Goal: Use online tool/utility: Utilize a website feature to perform a specific function

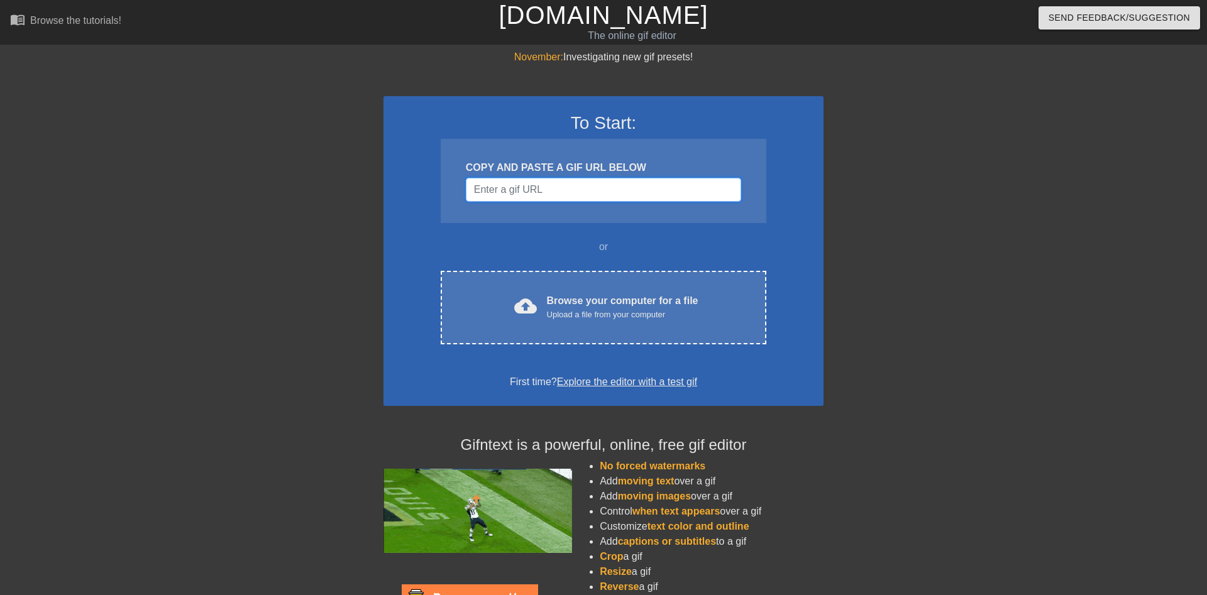
click at [541, 189] on input "Username" at bounding box center [603, 190] width 275 height 24
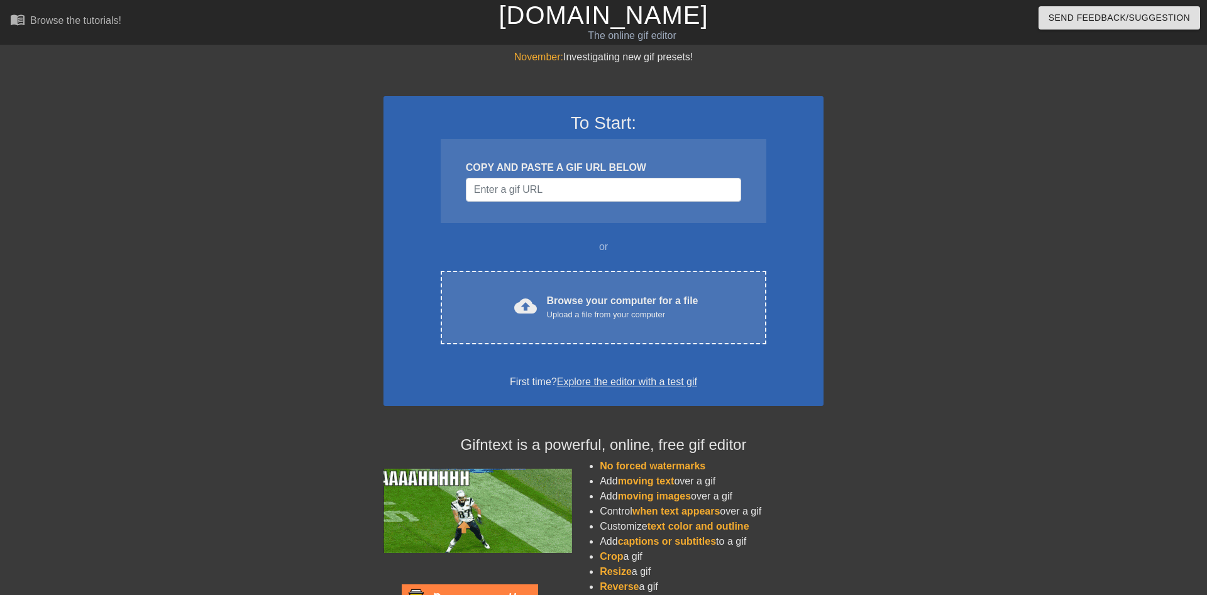
click at [928, 167] on div at bounding box center [933, 238] width 189 height 377
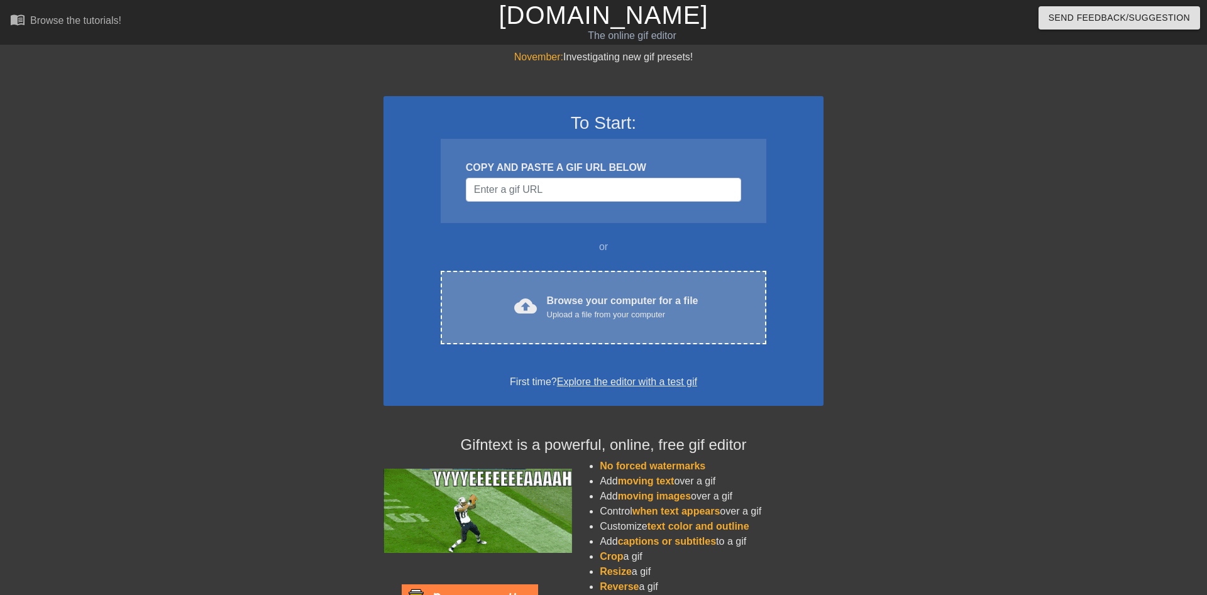
click at [602, 287] on div "cloud_upload Browse your computer for a file Upload a file from your computer C…" at bounding box center [604, 308] width 326 height 74
click at [613, 297] on div "Browse your computer for a file Upload a file from your computer" at bounding box center [623, 308] width 152 height 28
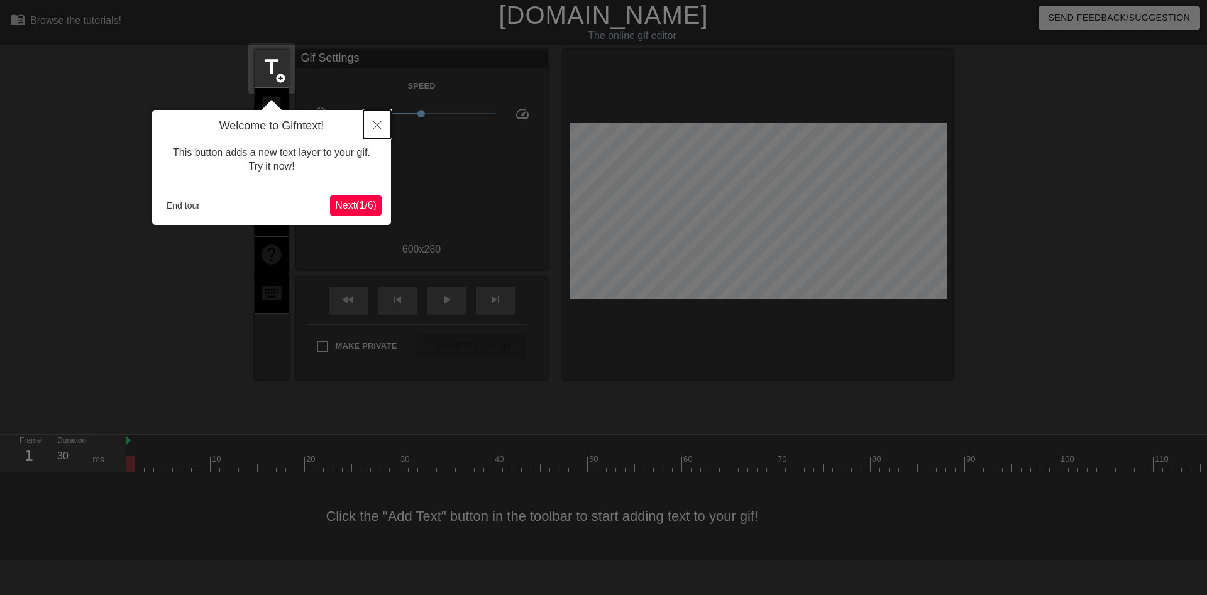
click at [372, 124] on button "Close" at bounding box center [377, 124] width 28 height 29
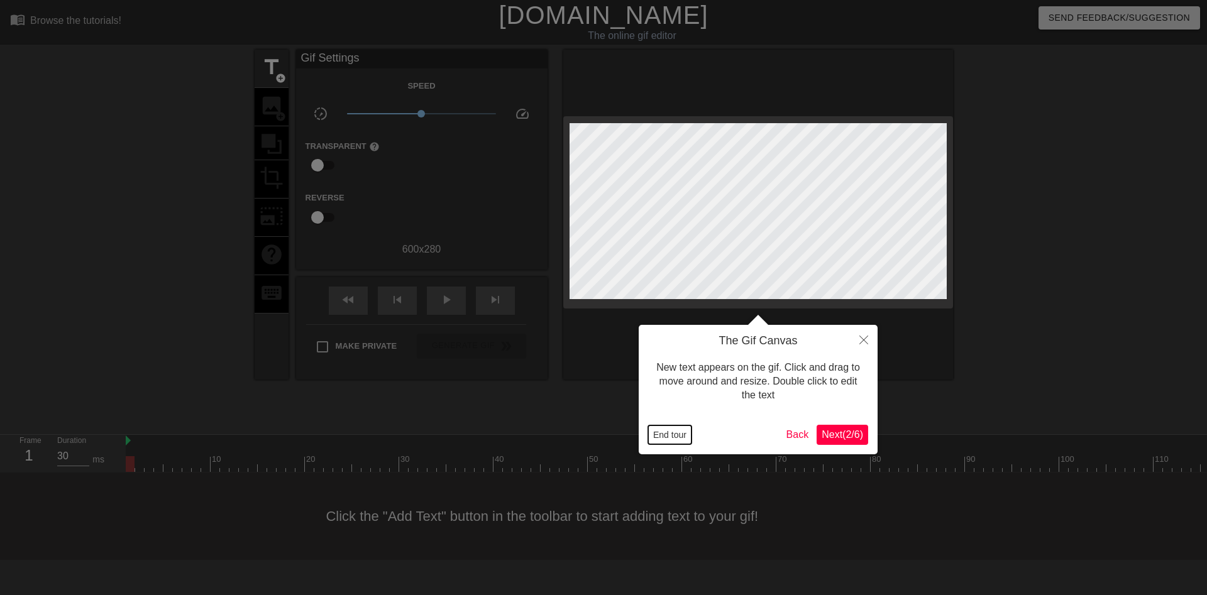
click at [671, 427] on button "End tour" at bounding box center [669, 435] width 43 height 19
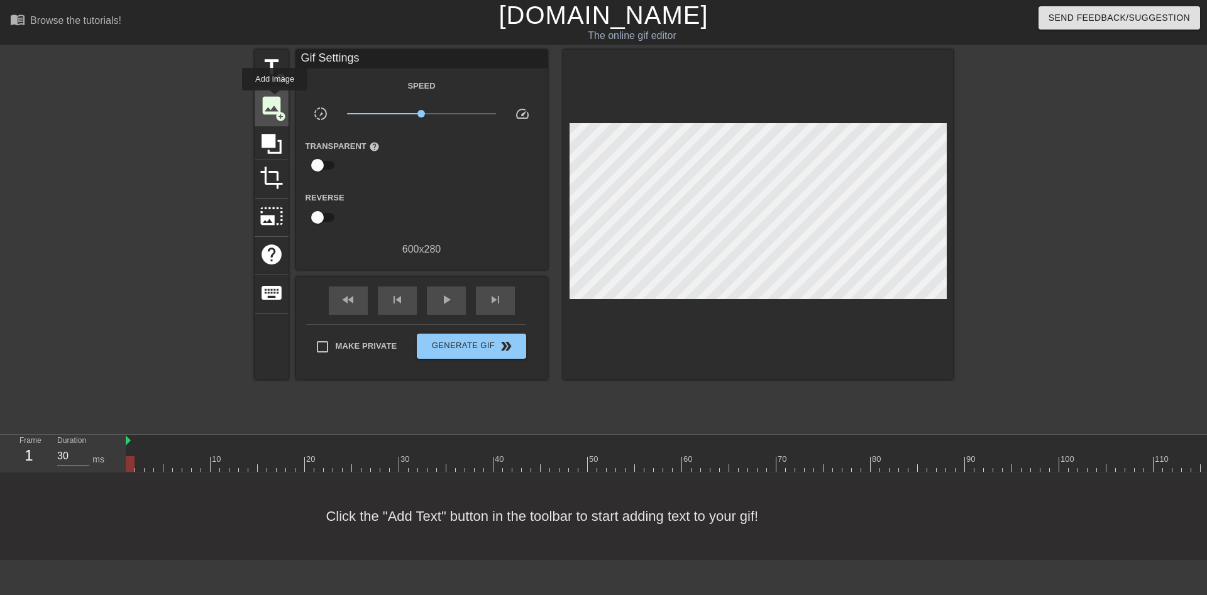
click at [275, 99] on span "image" at bounding box center [272, 106] width 24 height 24
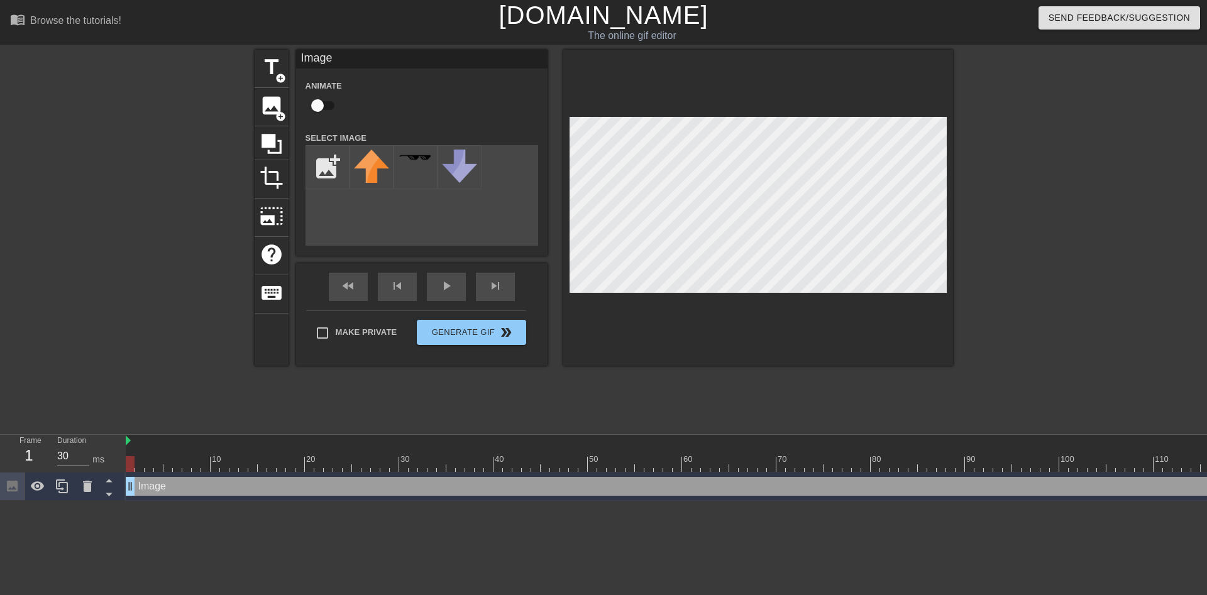
click at [501, 169] on div "add_photo_alternate" at bounding box center [422, 195] width 233 height 101
click at [329, 157] on input "file" at bounding box center [327, 167] width 43 height 43
type input "C:\fakepath\perfectIVs.png"
click at [376, 172] on img at bounding box center [371, 165] width 35 height 31
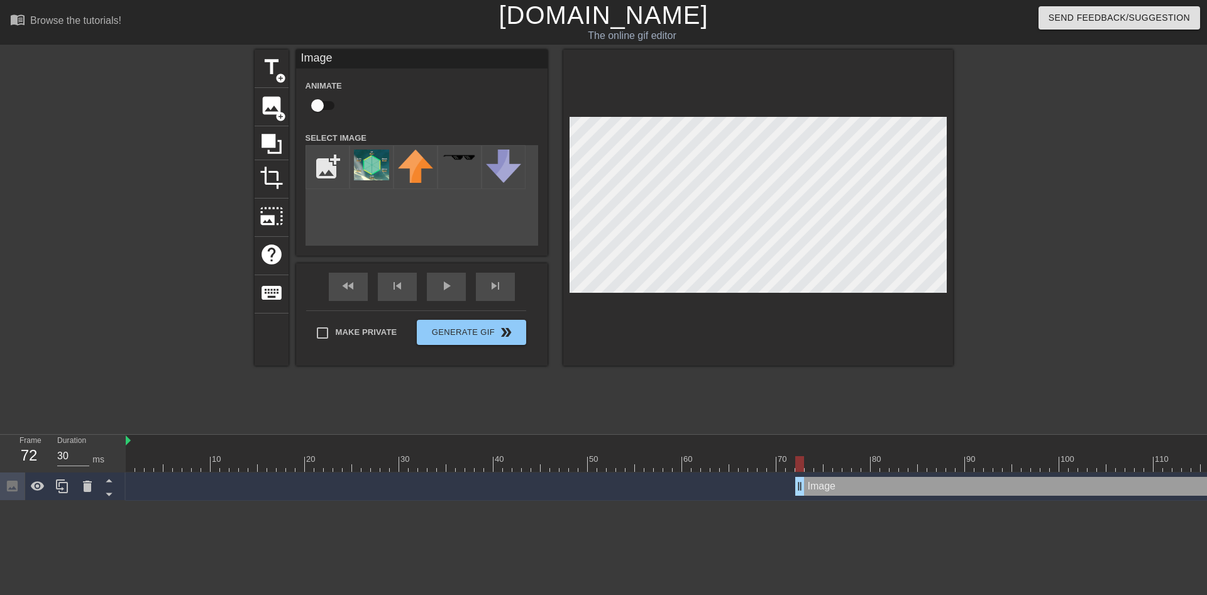
drag, startPoint x: 128, startPoint y: 481, endPoint x: 800, endPoint y: 487, distance: 671.5
click at [800, 487] on div "Image drag_handle drag_handle" at bounding box center [1167, 486] width 745 height 19
drag, startPoint x: 802, startPoint y: 464, endPoint x: 868, endPoint y: 439, distance: 70.6
click at [868, 439] on div "10 20 30 40 50 60 70 80 90 100 110 120 130 140 150" at bounding box center [833, 453] width 1415 height 37
drag, startPoint x: 800, startPoint y: 488, endPoint x: 885, endPoint y: 485, distance: 84.3
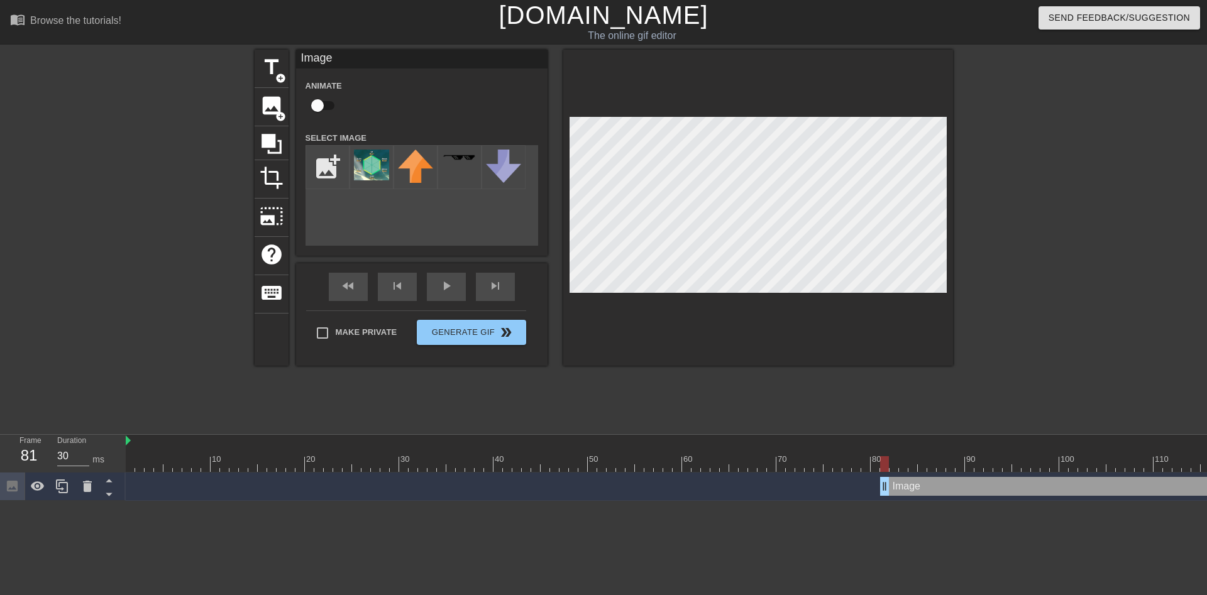
click at [885, 485] on div "Image drag_handle drag_handle" at bounding box center [1210, 486] width 660 height 19
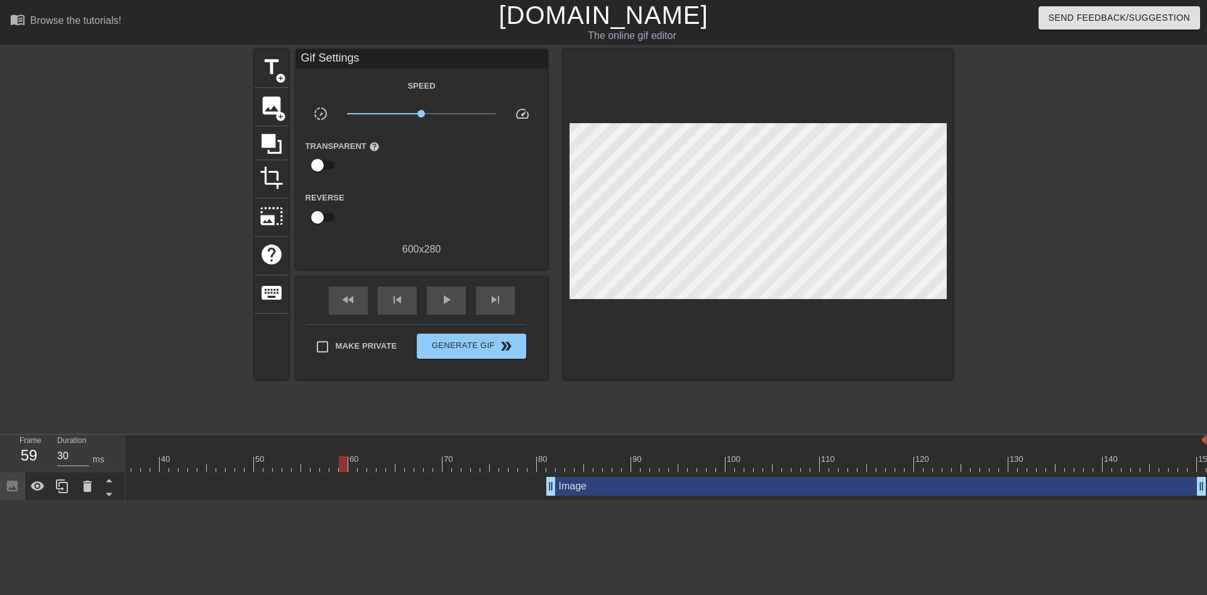
scroll to position [0, 341]
type input "30"
click at [174, 481] on div "Image drag_handle drag_handle" at bounding box center [492, 486] width 1415 height 19
click at [9, 485] on icon at bounding box center [12, 486] width 11 height 11
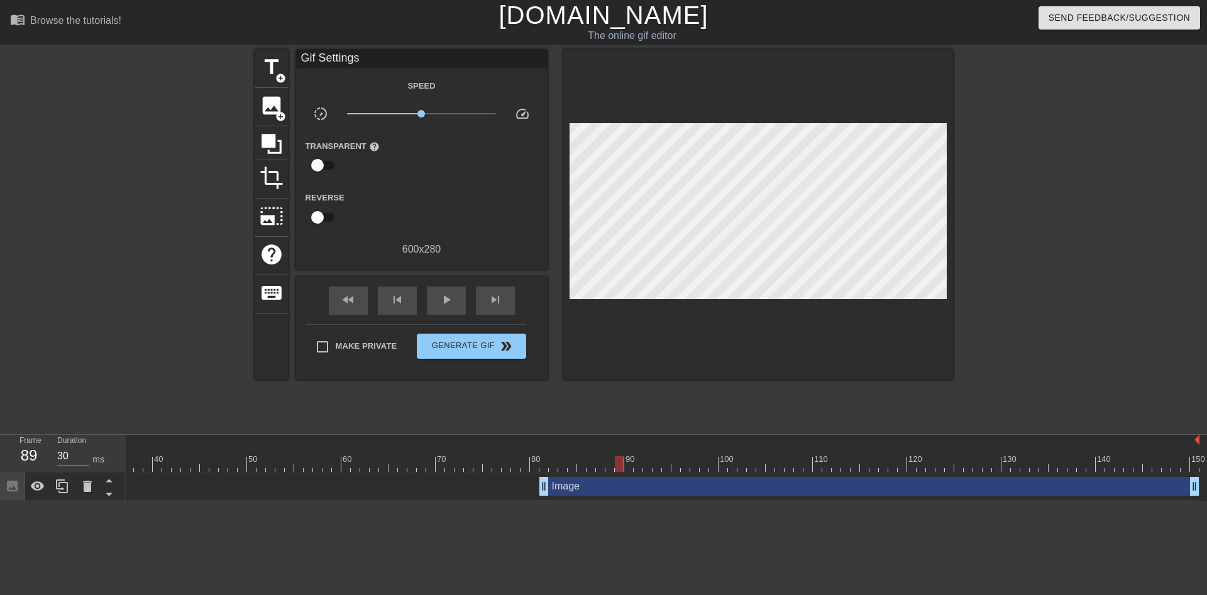
click at [204, 488] on div "Image drag_handle drag_handle" at bounding box center [492, 486] width 1415 height 19
click at [604, 483] on div "Image drag_handle drag_handle" at bounding box center [869, 486] width 660 height 19
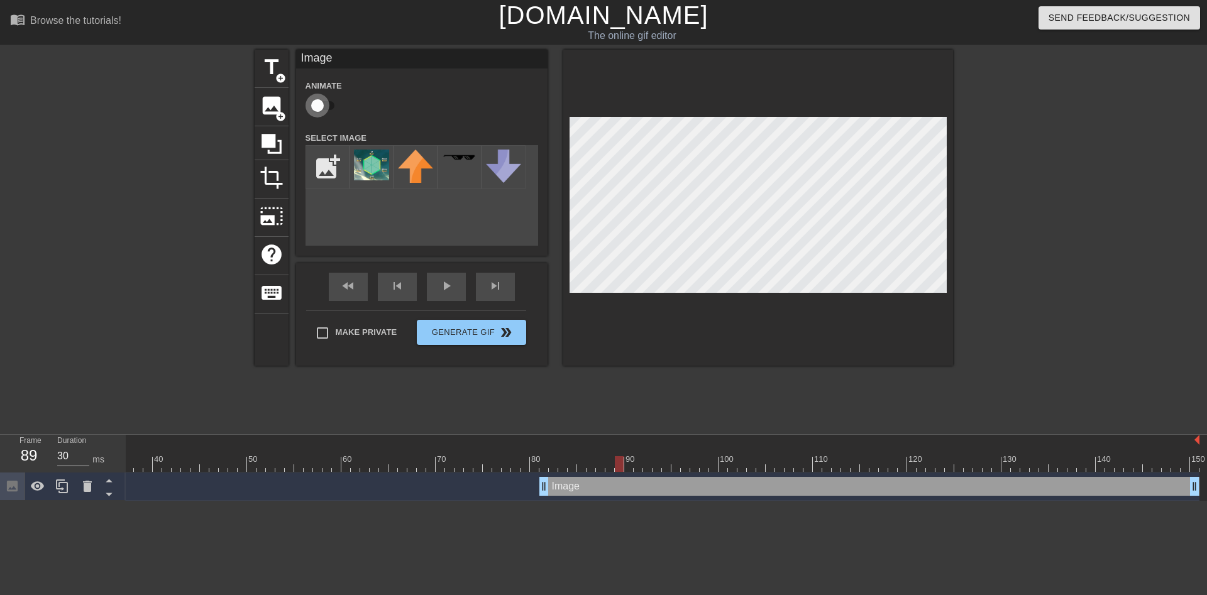
click at [322, 99] on input "checkbox" at bounding box center [318, 106] width 72 height 24
click at [294, 94] on input "checkbox" at bounding box center [330, 106] width 72 height 24
click at [282, 94] on input "checkbox" at bounding box center [318, 106] width 72 height 24
checkbox input "true"
click at [682, 407] on div "title add_circle image add_circle crop photo_size_select_large help keyboard Im…" at bounding box center [604, 238] width 698 height 377
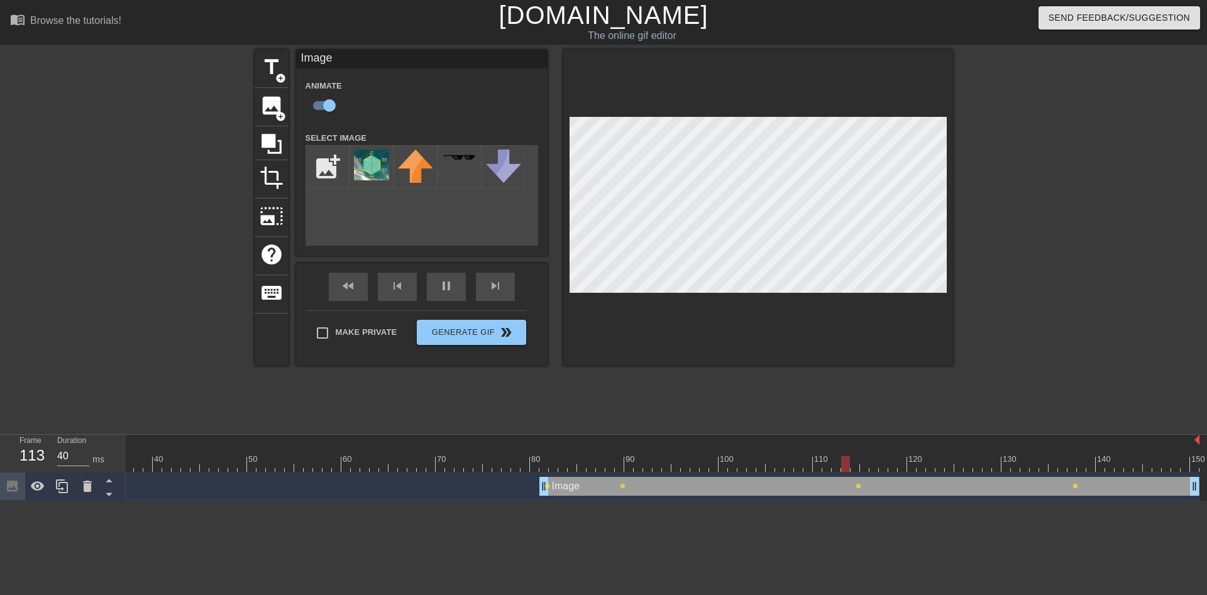
type input "30"
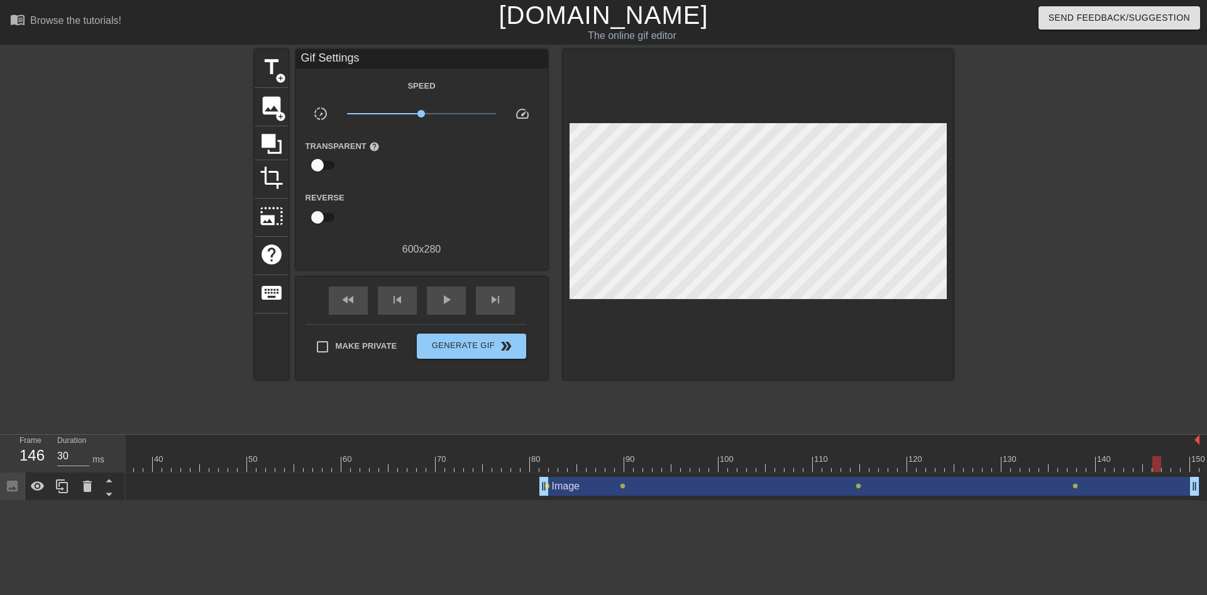
click at [565, 501] on html "menu_book Browse the tutorials! [DOMAIN_NAME] The online gif editor Send Feedba…" at bounding box center [603, 250] width 1207 height 501
click at [549, 488] on span "lens" at bounding box center [547, 486] width 6 height 6
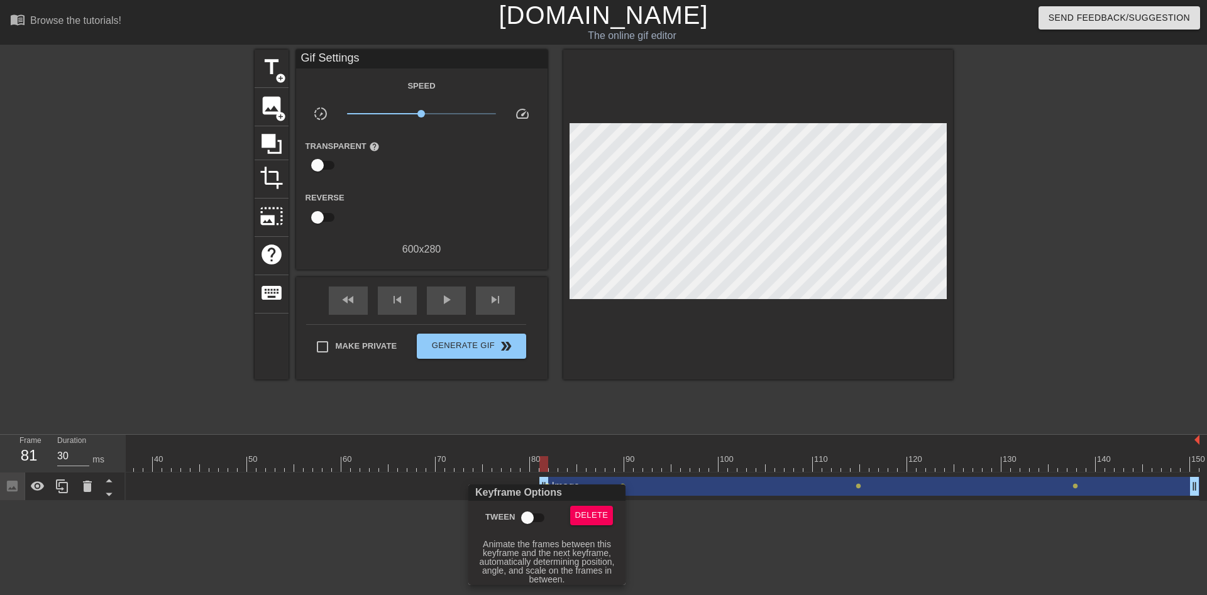
click at [538, 516] on input "Tween" at bounding box center [528, 518] width 72 height 24
checkbox input "true"
click at [604, 420] on div at bounding box center [603, 297] width 1207 height 595
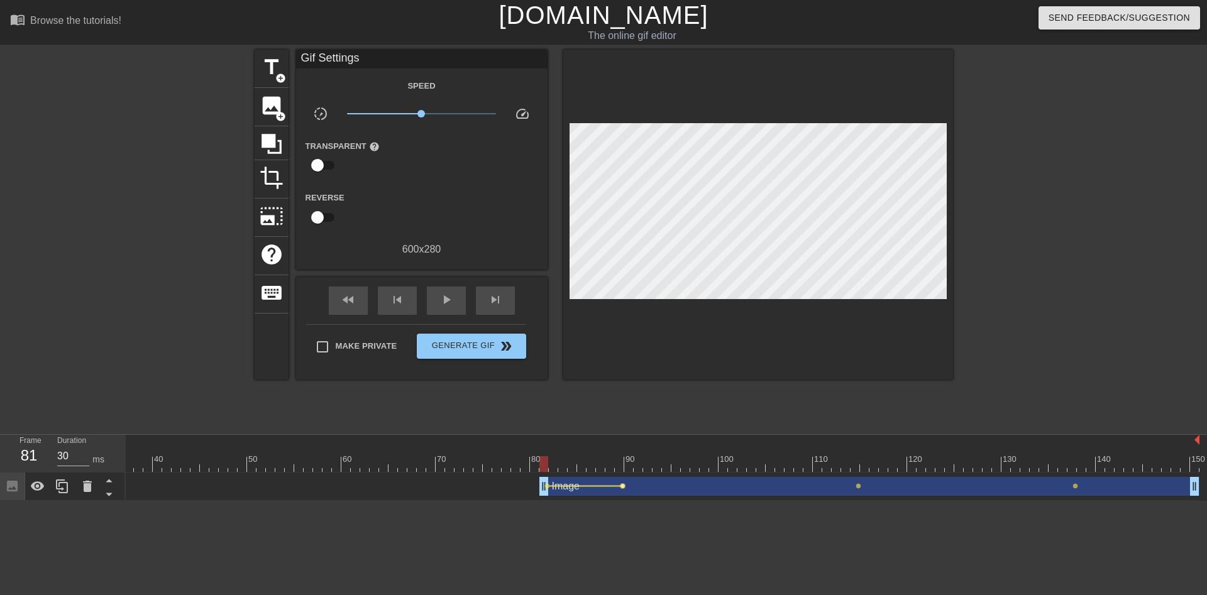
click at [622, 486] on span "lens" at bounding box center [623, 486] width 6 height 6
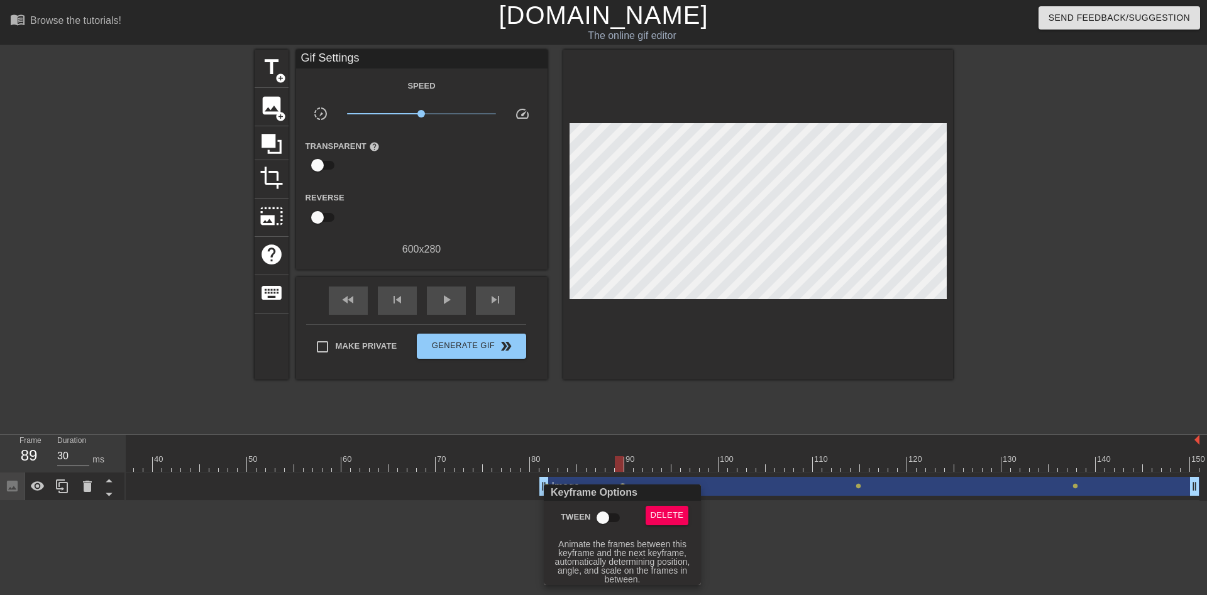
click at [604, 518] on input "Tween" at bounding box center [603, 518] width 72 height 24
checkbox input "true"
click at [682, 418] on div at bounding box center [603, 297] width 1207 height 595
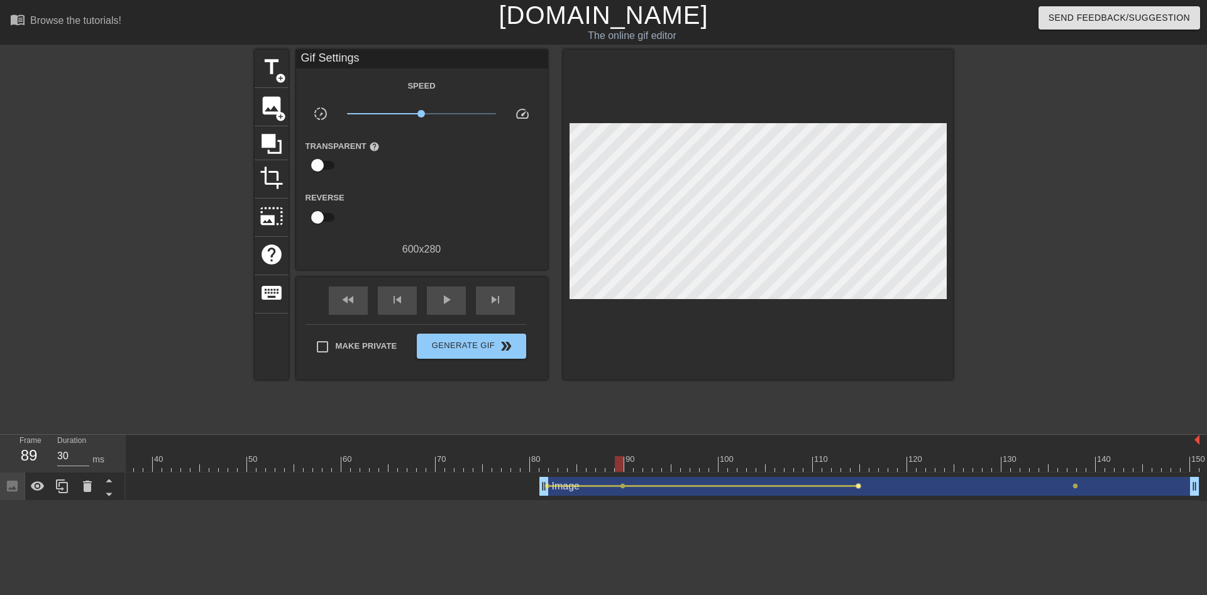
click at [856, 485] on span "lens" at bounding box center [859, 486] width 6 height 6
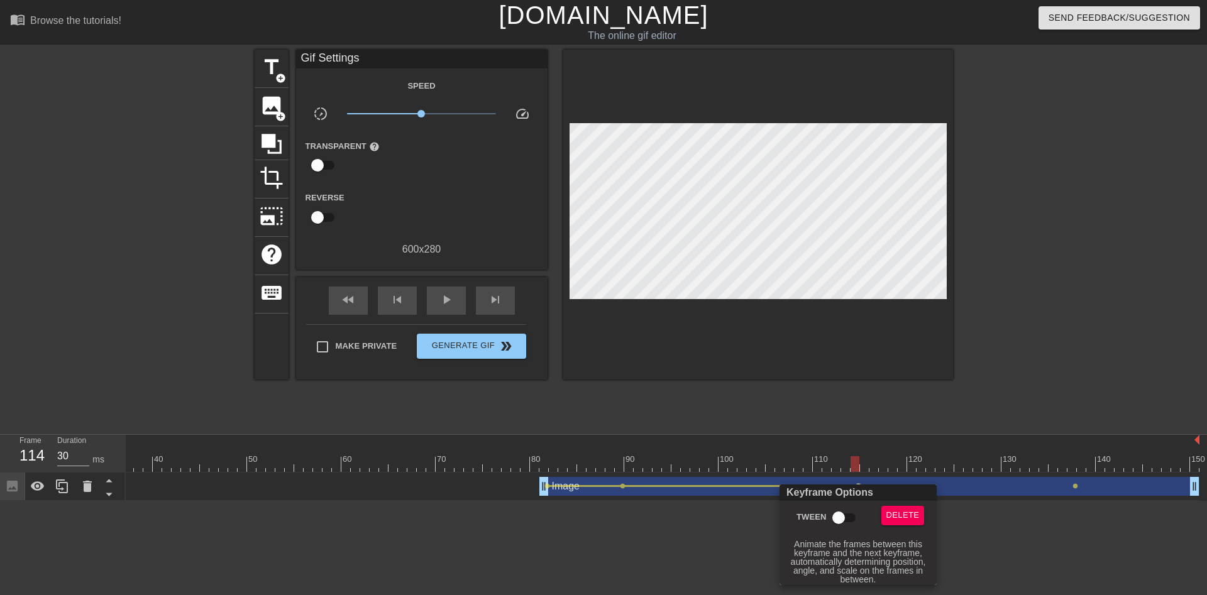
click at [841, 519] on input "Tween" at bounding box center [839, 518] width 72 height 24
checkbox input "true"
click at [783, 413] on div at bounding box center [603, 297] width 1207 height 595
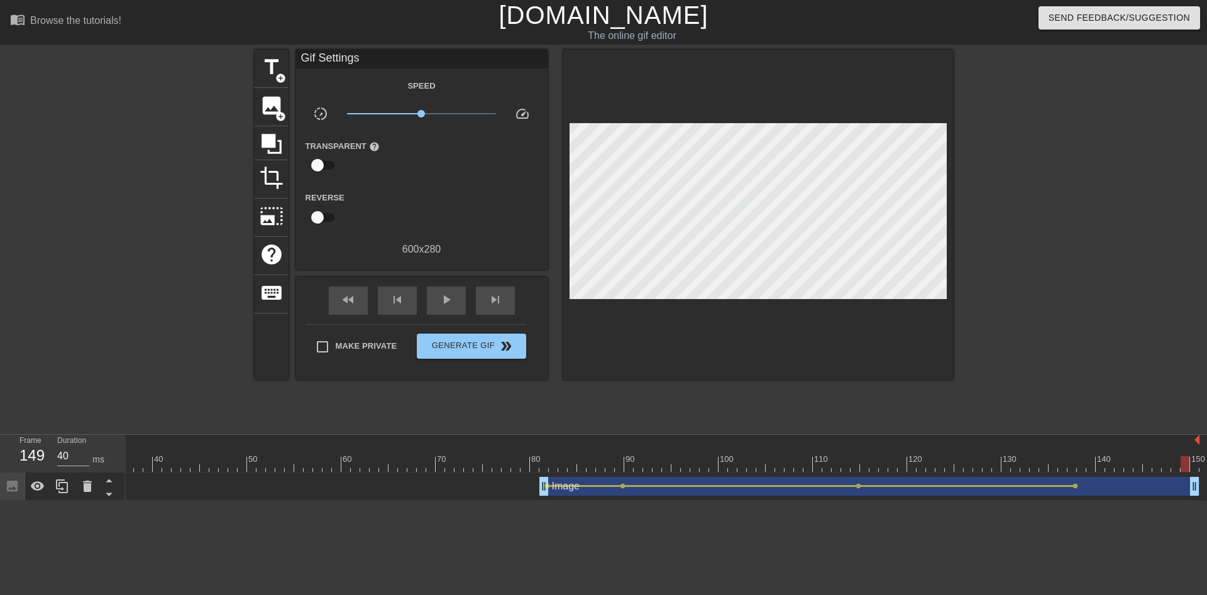
type input "30"
drag, startPoint x: 1183, startPoint y: 461, endPoint x: 1191, endPoint y: 460, distance: 8.4
click at [1191, 460] on div at bounding box center [1194, 464] width 9 height 16
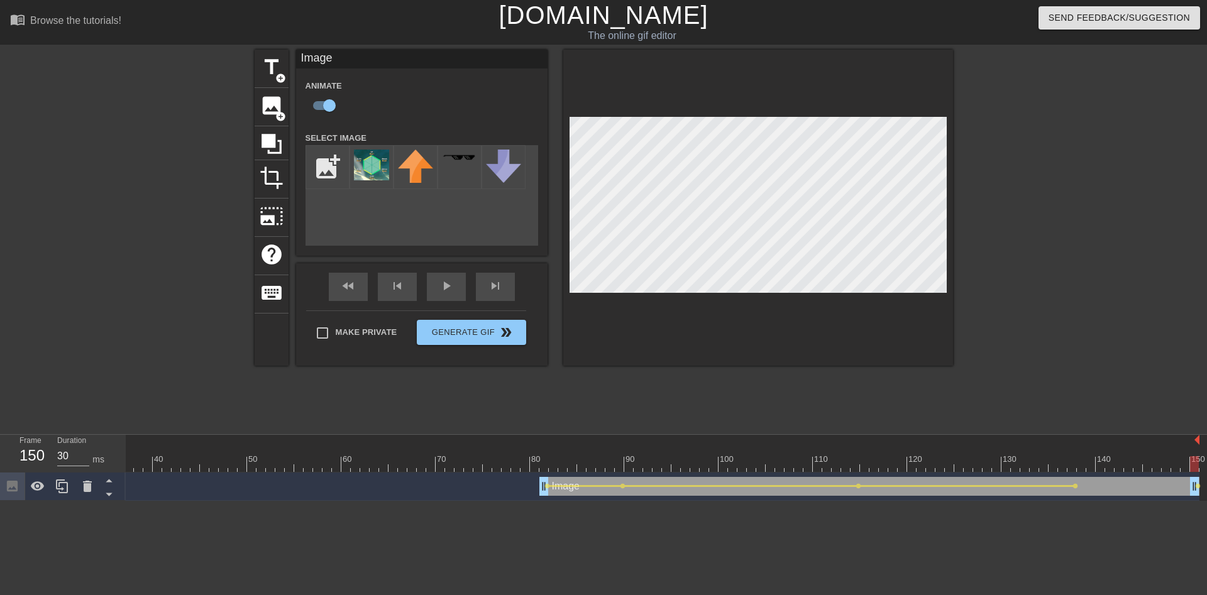
click at [1004, 204] on div at bounding box center [1062, 238] width 189 height 377
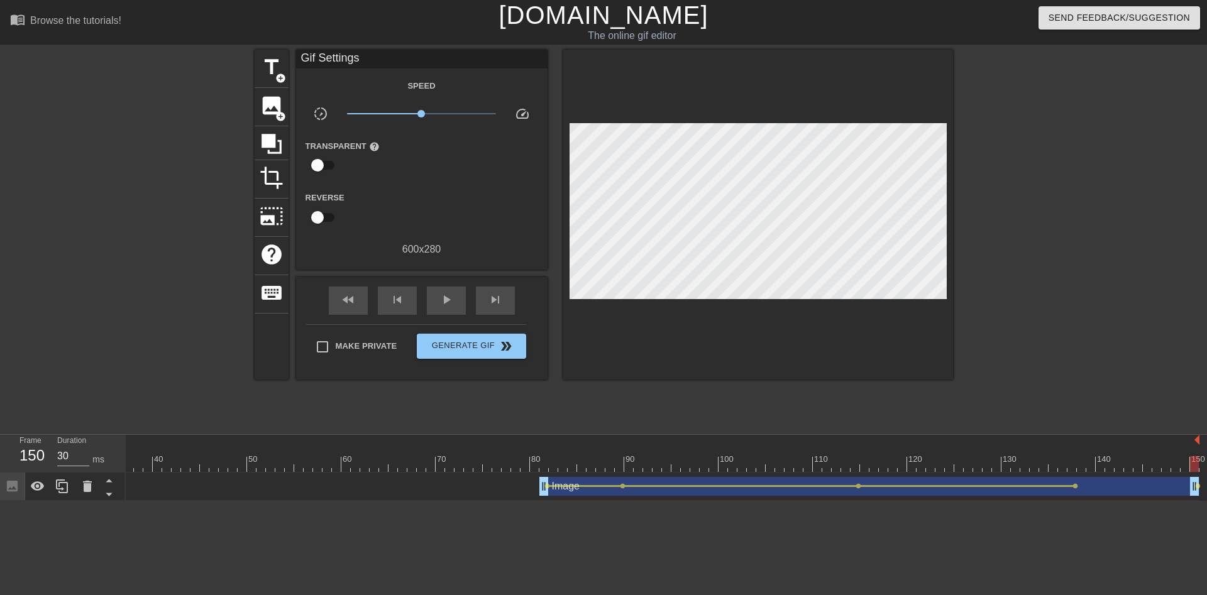
click at [1130, 359] on div at bounding box center [1062, 238] width 189 height 377
click at [1074, 487] on span "lens" at bounding box center [1076, 486] width 6 height 6
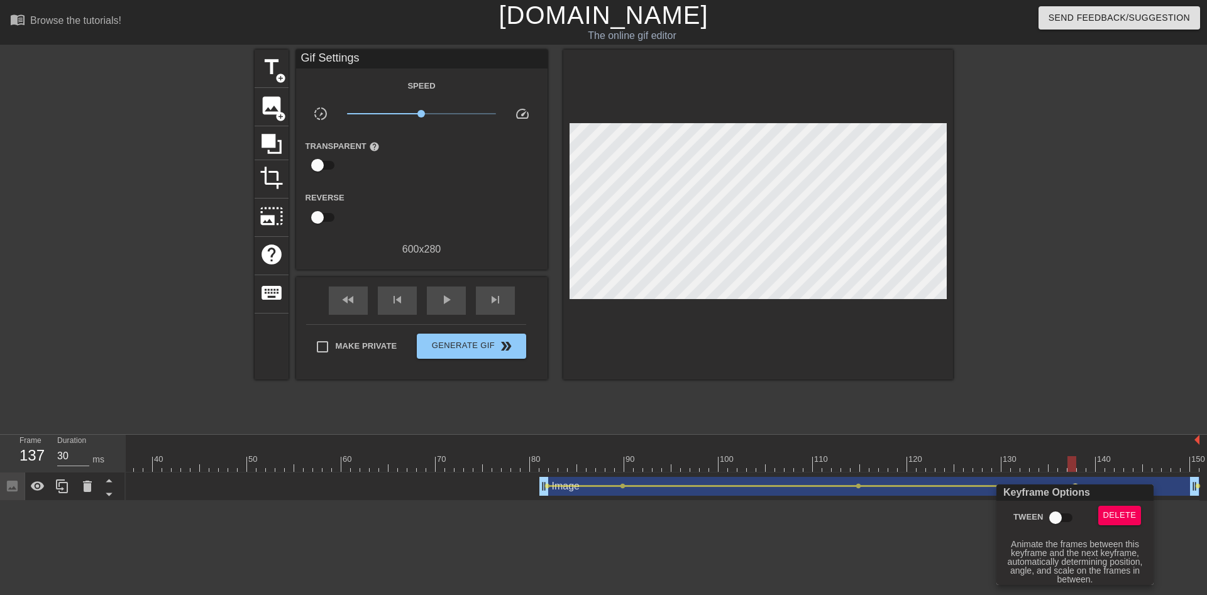
click at [1057, 514] on input "Tween" at bounding box center [1056, 518] width 72 height 24
checkbox input "true"
click at [1068, 299] on div at bounding box center [603, 297] width 1207 height 595
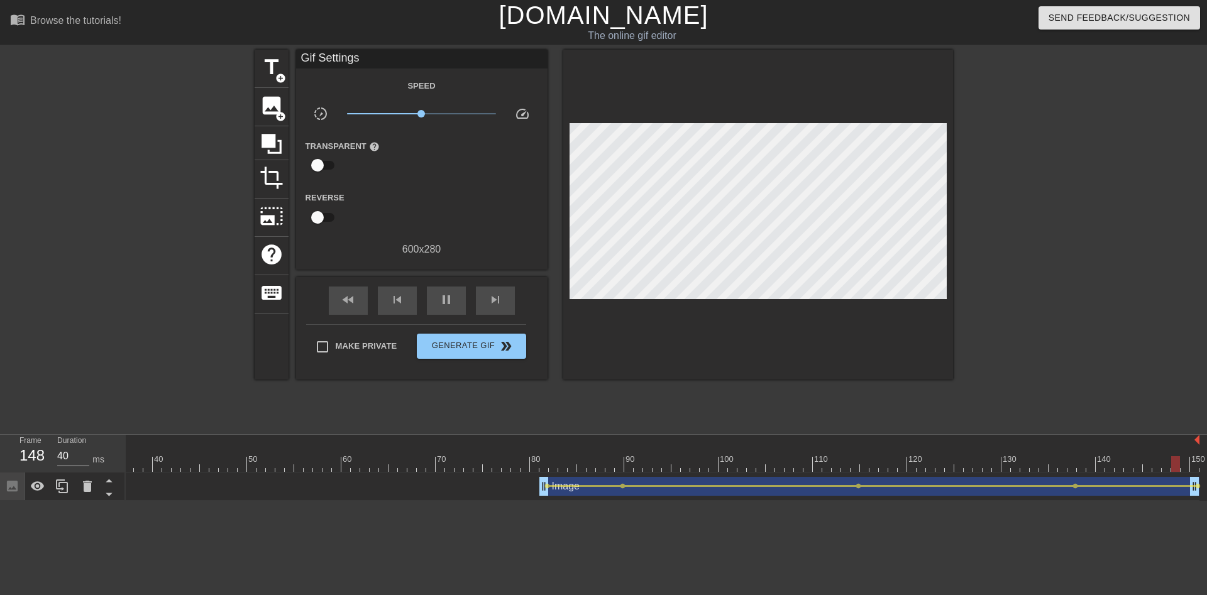
type input "30"
click at [473, 352] on span "Generate Gif double_arrow" at bounding box center [471, 346] width 99 height 15
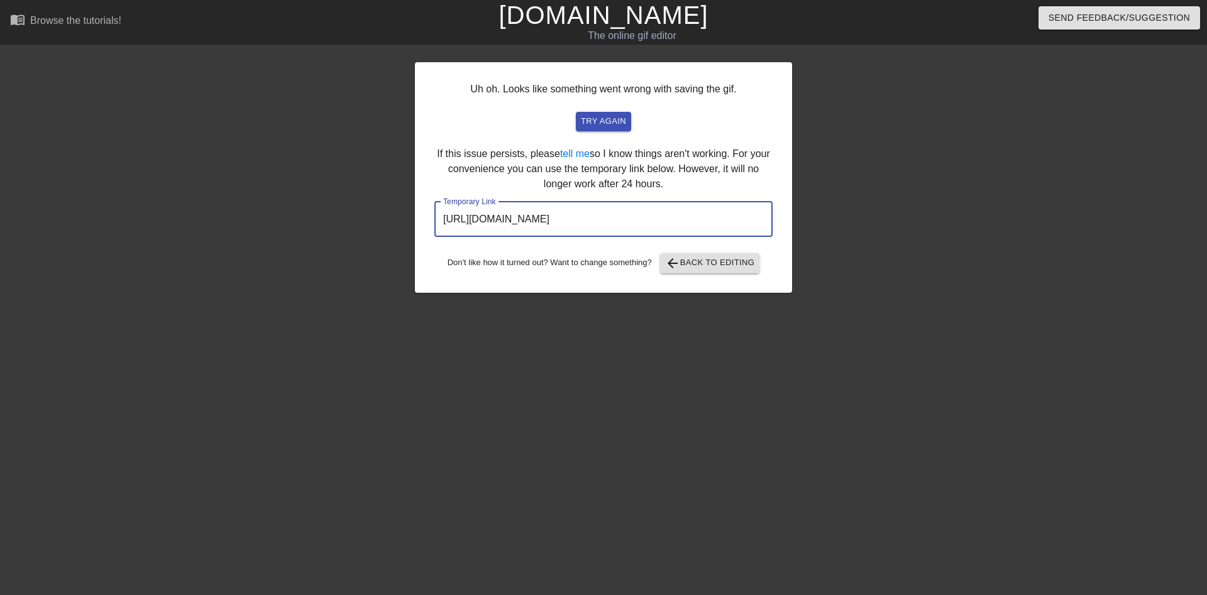
drag, startPoint x: 737, startPoint y: 228, endPoint x: 426, endPoint y: 209, distance: 312.4
click at [434, 209] on input "[URL][DOMAIN_NAME]" at bounding box center [603, 219] width 338 height 35
click at [627, 127] on button "try again" at bounding box center [603, 121] width 55 height 19
